Goal: Task Accomplishment & Management: Complete application form

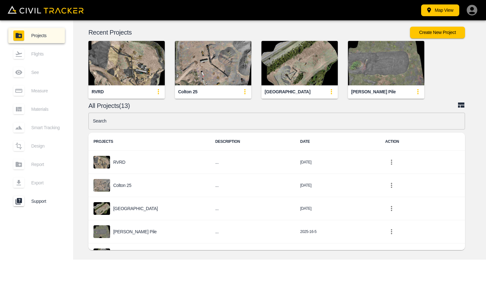
click at [142, 74] on img "button" at bounding box center [126, 63] width 76 height 45
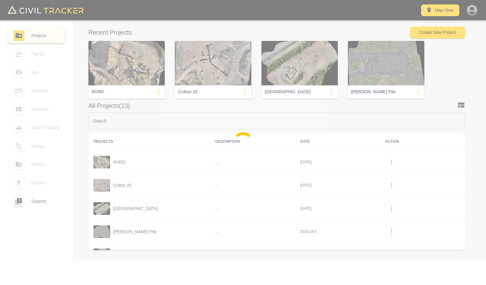
click at [142, 74] on div at bounding box center [243, 142] width 486 height 285
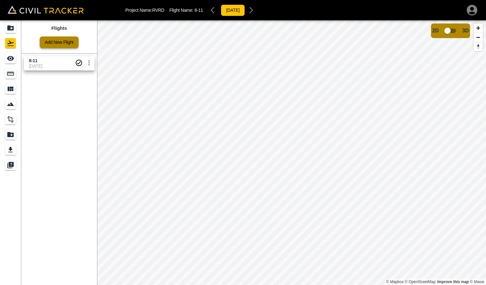
click at [66, 46] on link "Add New Flight" at bounding box center [59, 43] width 39 height 12
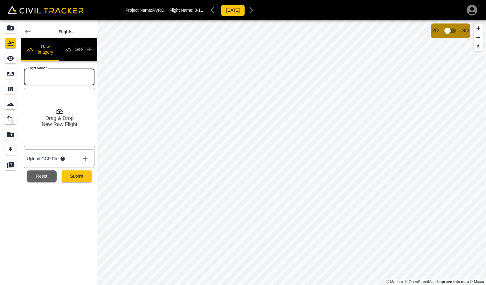
click at [58, 81] on input "text" at bounding box center [59, 77] width 71 height 17
type input "8-28"
click at [57, 113] on icon at bounding box center [60, 112] width 8 height 8
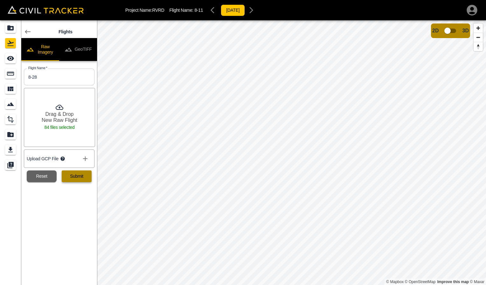
click at [78, 178] on button "Submit" at bounding box center [77, 177] width 30 height 12
